Goal: Task Accomplishment & Management: Complete application form

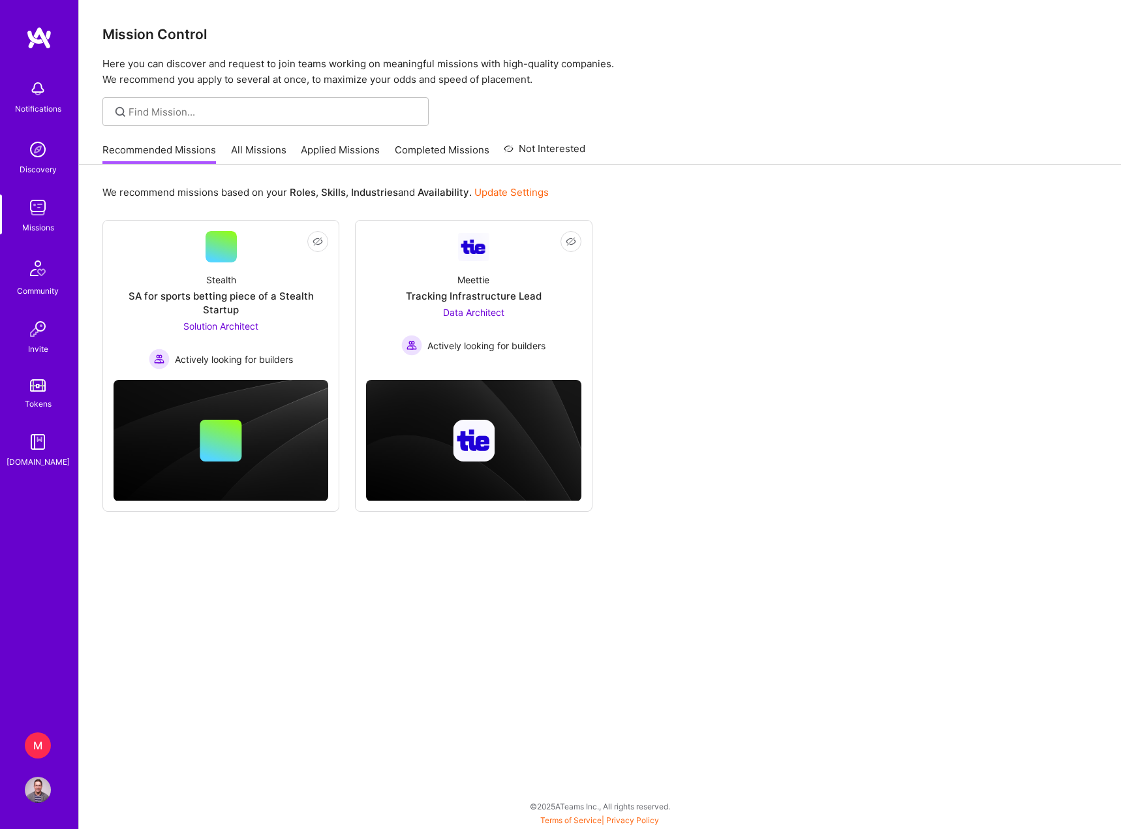
click at [31, 752] on div "M" at bounding box center [38, 745] width 26 height 26
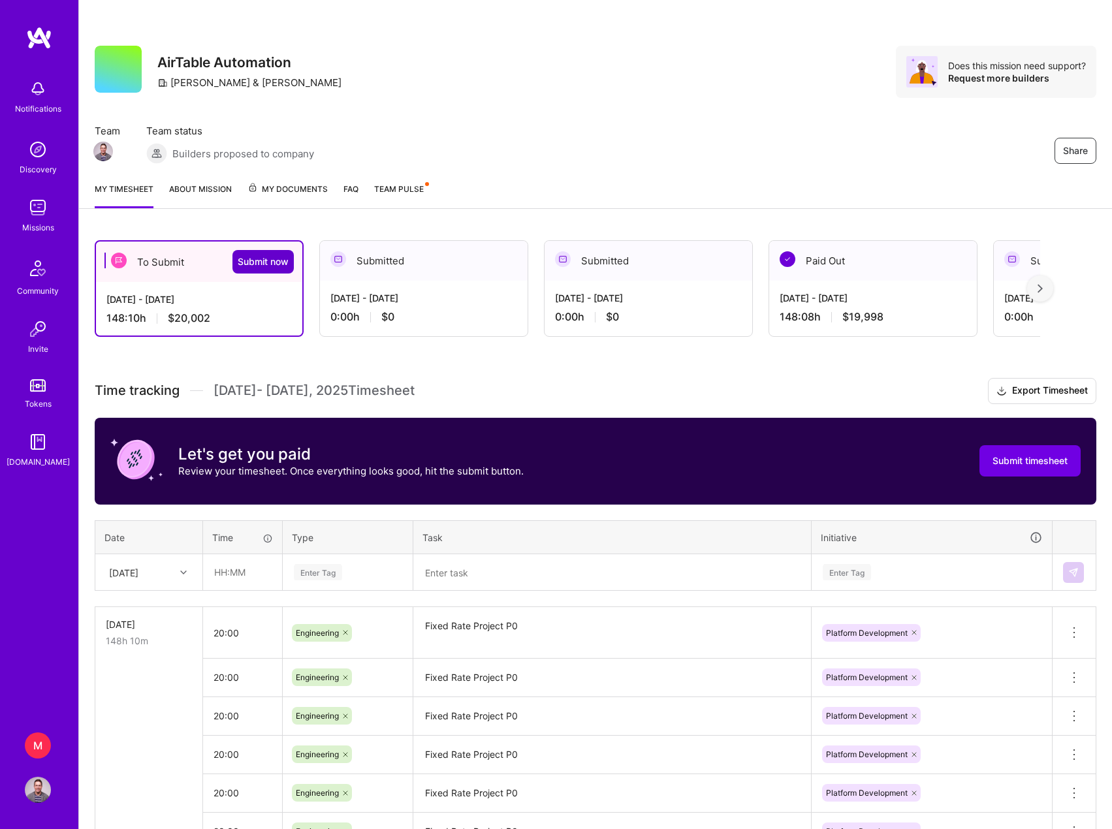
click at [264, 262] on span "Submit now" at bounding box center [263, 261] width 51 height 13
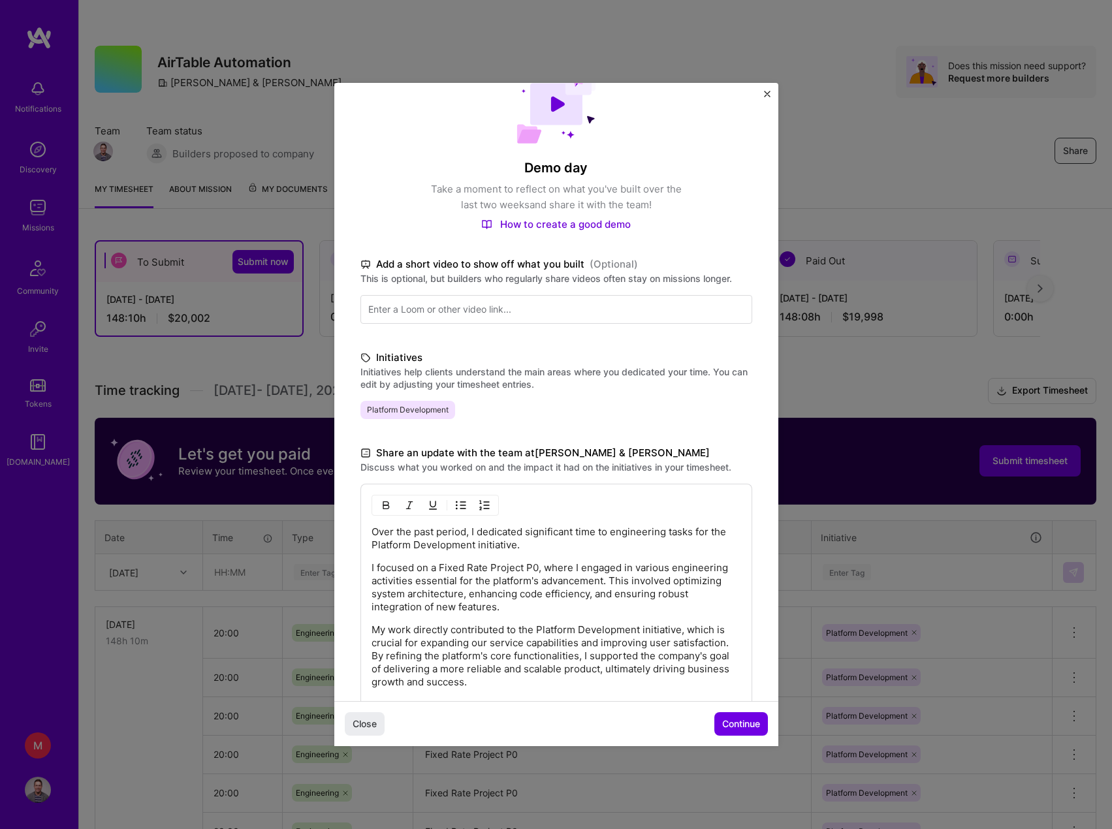
scroll to position [65, 0]
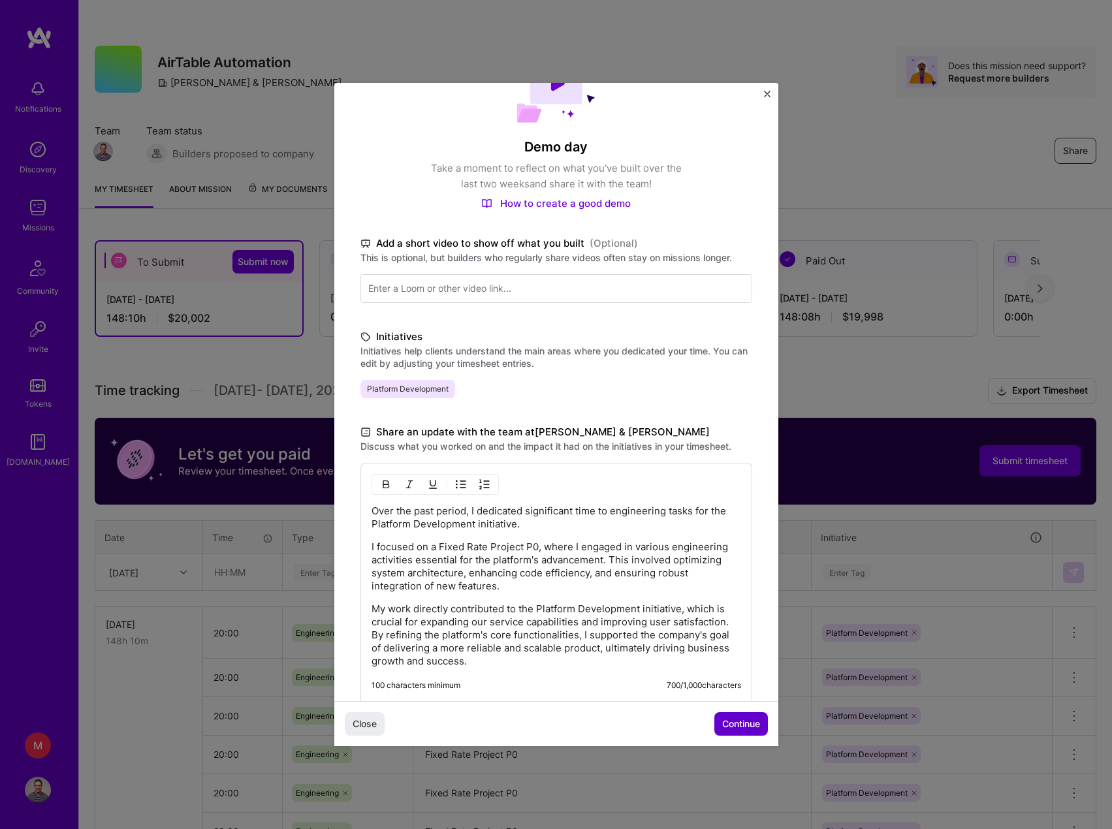
click at [729, 725] on span "Continue" at bounding box center [741, 723] width 38 height 13
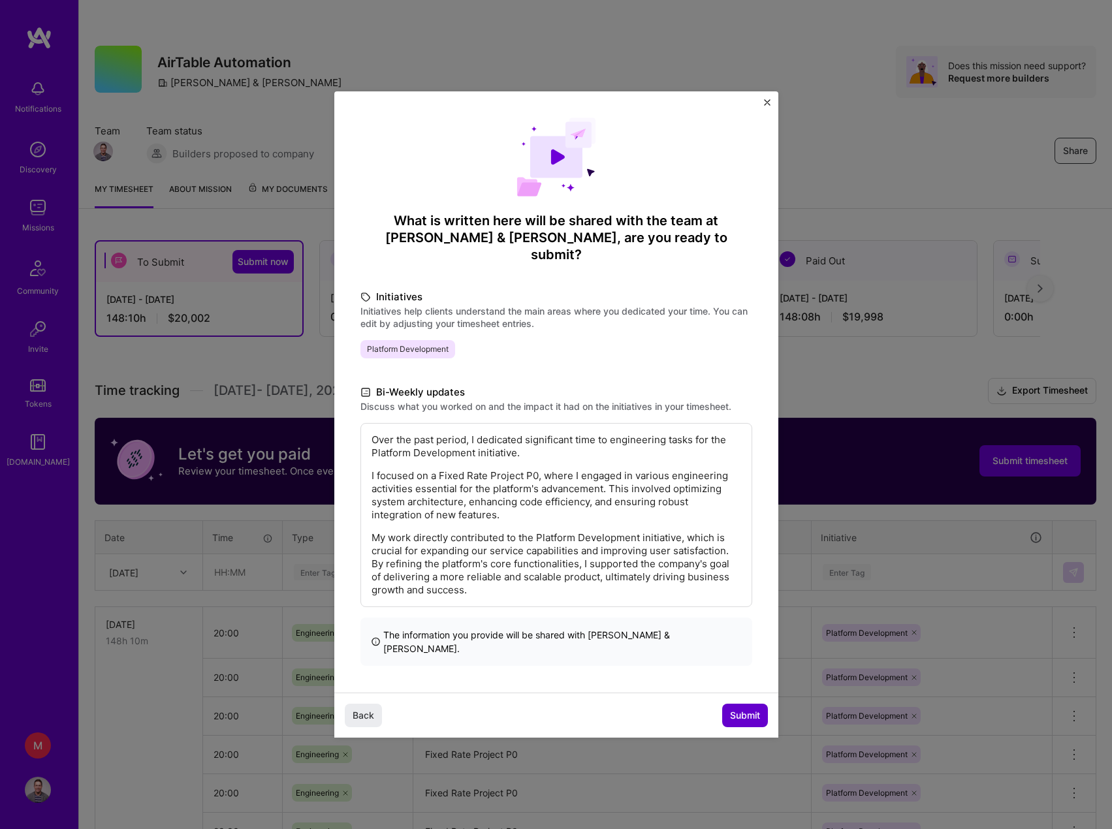
click at [738, 709] on span "Submit" at bounding box center [745, 715] width 30 height 13
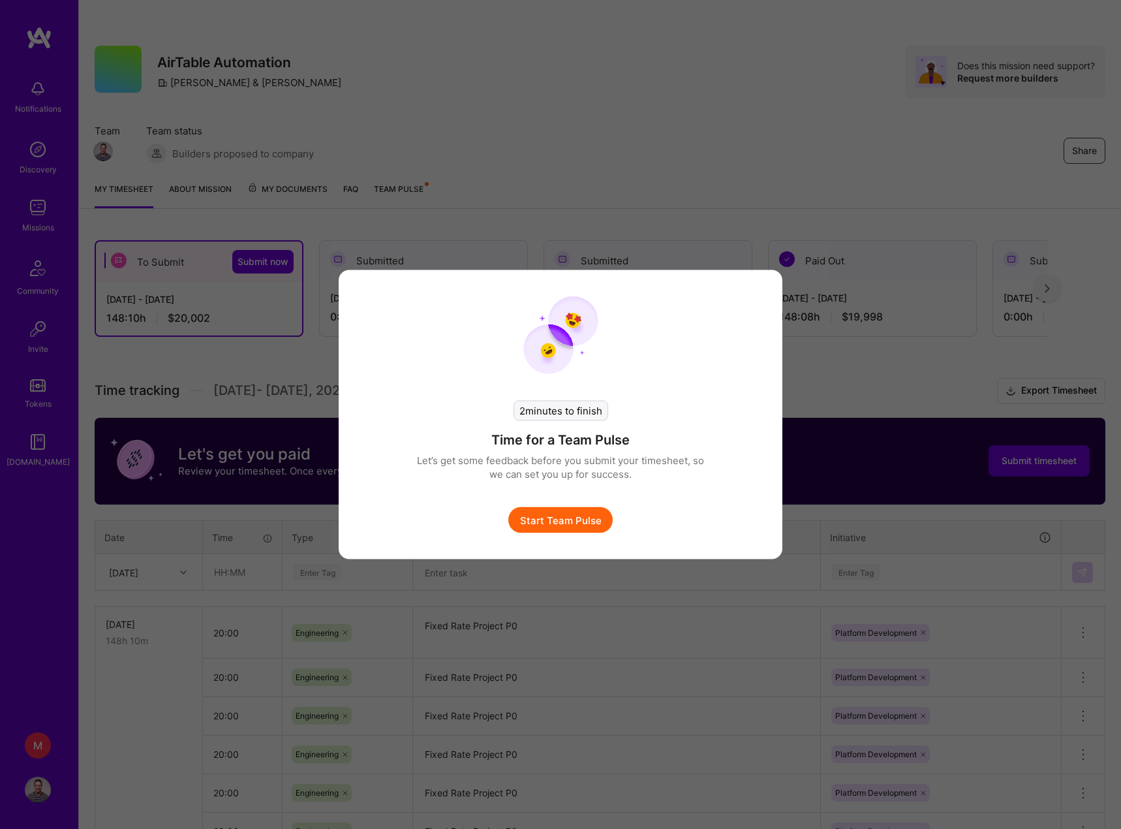
click at [573, 524] on button "Start Team Pulse" at bounding box center [560, 520] width 104 height 26
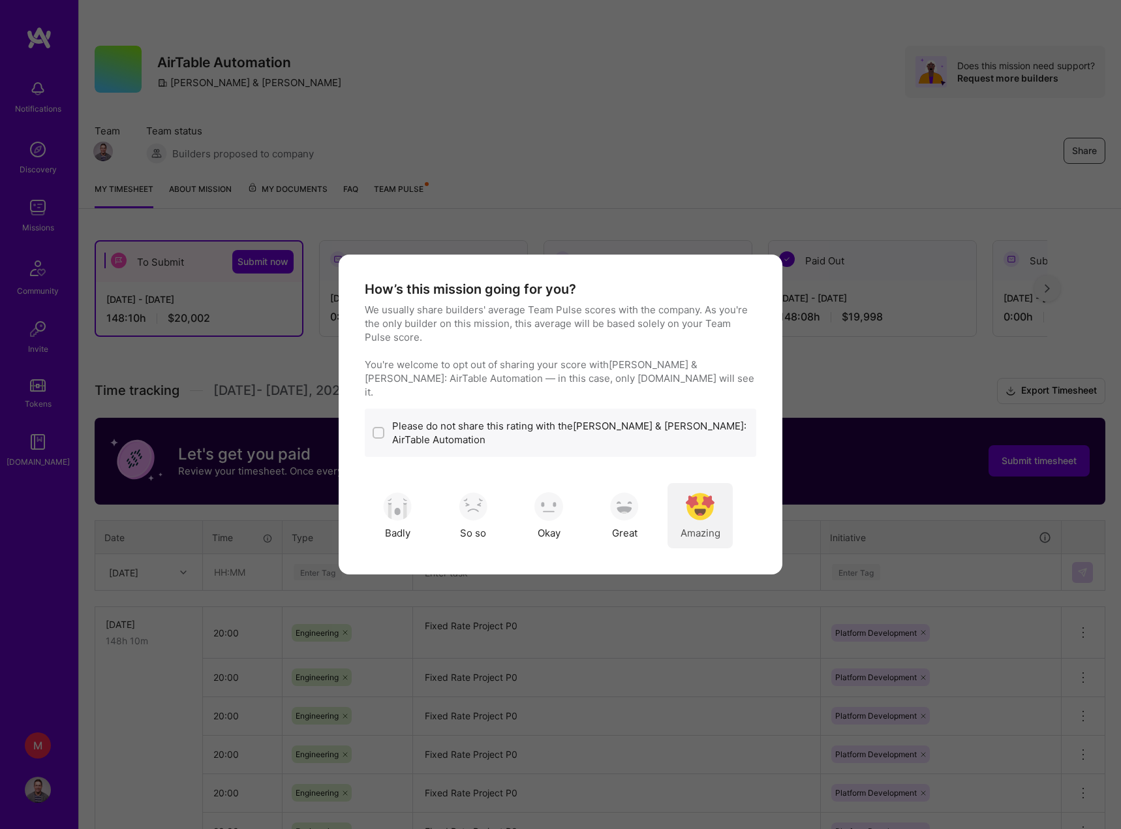
click at [702, 494] on img "modal" at bounding box center [700, 506] width 29 height 29
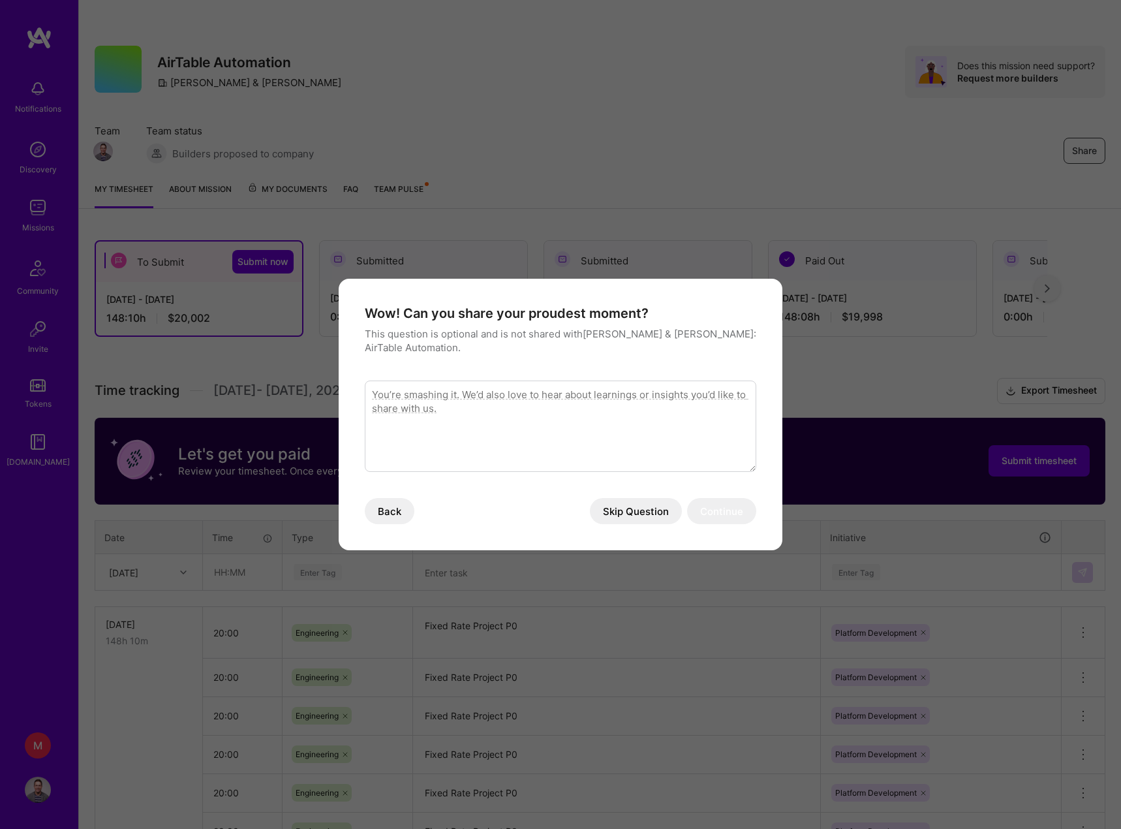
click at [629, 513] on button "Skip Question" at bounding box center [636, 511] width 92 height 26
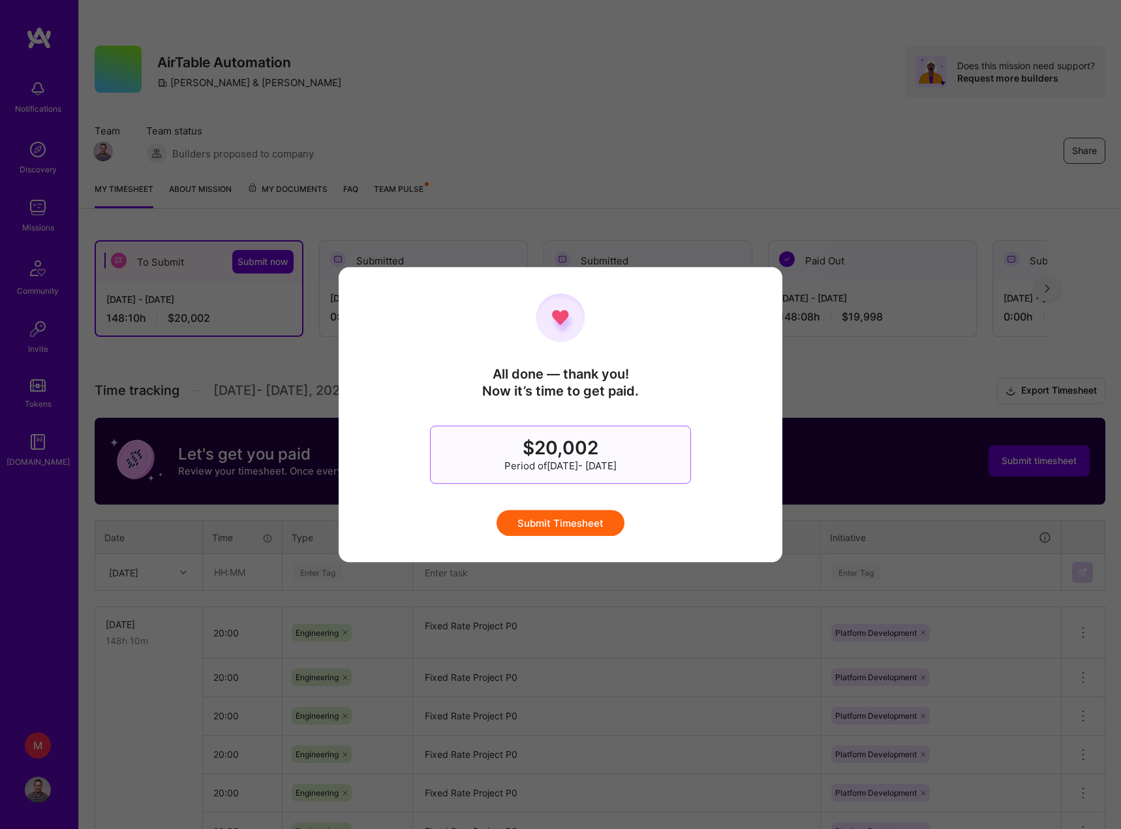
click at [565, 525] on button "Submit Timesheet" at bounding box center [561, 523] width 128 height 26
